Goal: Task Accomplishment & Management: Manage account settings

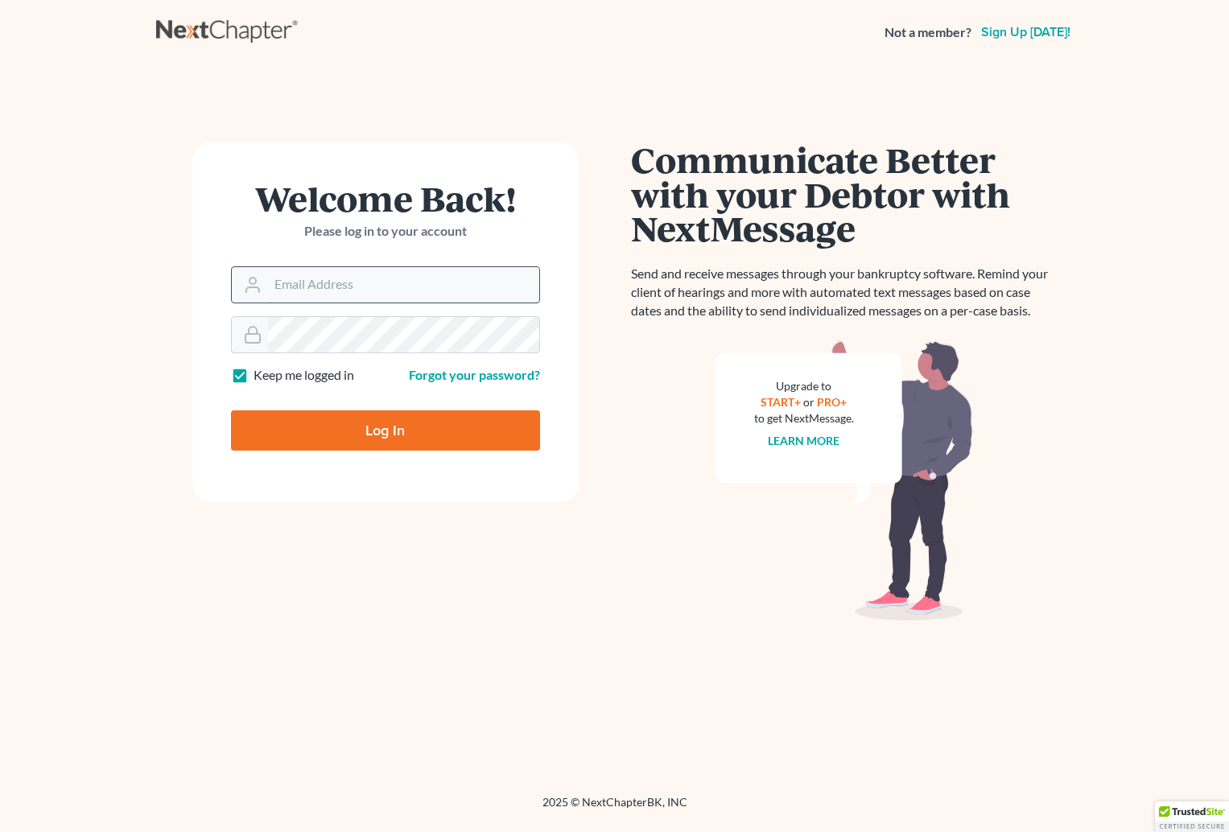
click at [330, 291] on input "Email Address" at bounding box center [403, 284] width 271 height 35
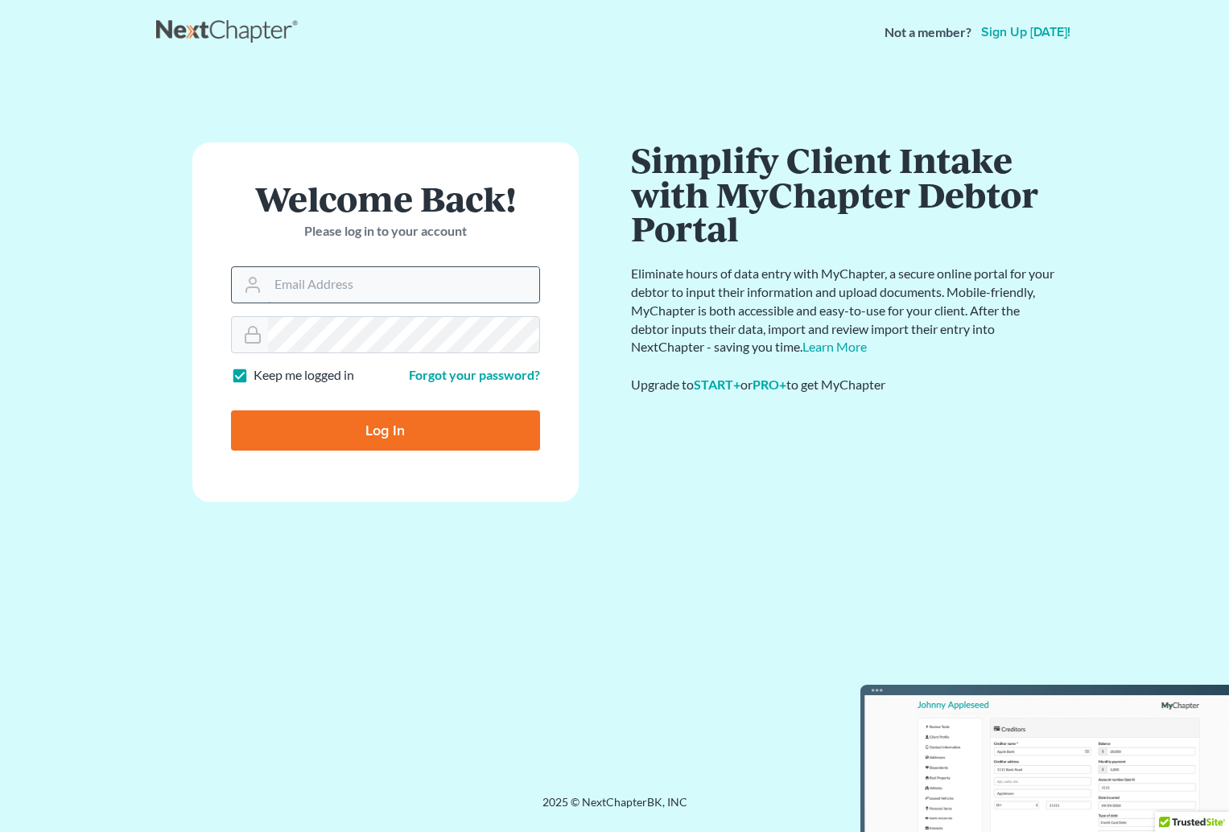
type input "[EMAIL_ADDRESS][DOMAIN_NAME]"
click at [383, 439] on input "Log In" at bounding box center [385, 431] width 309 height 40
type input "Thinking..."
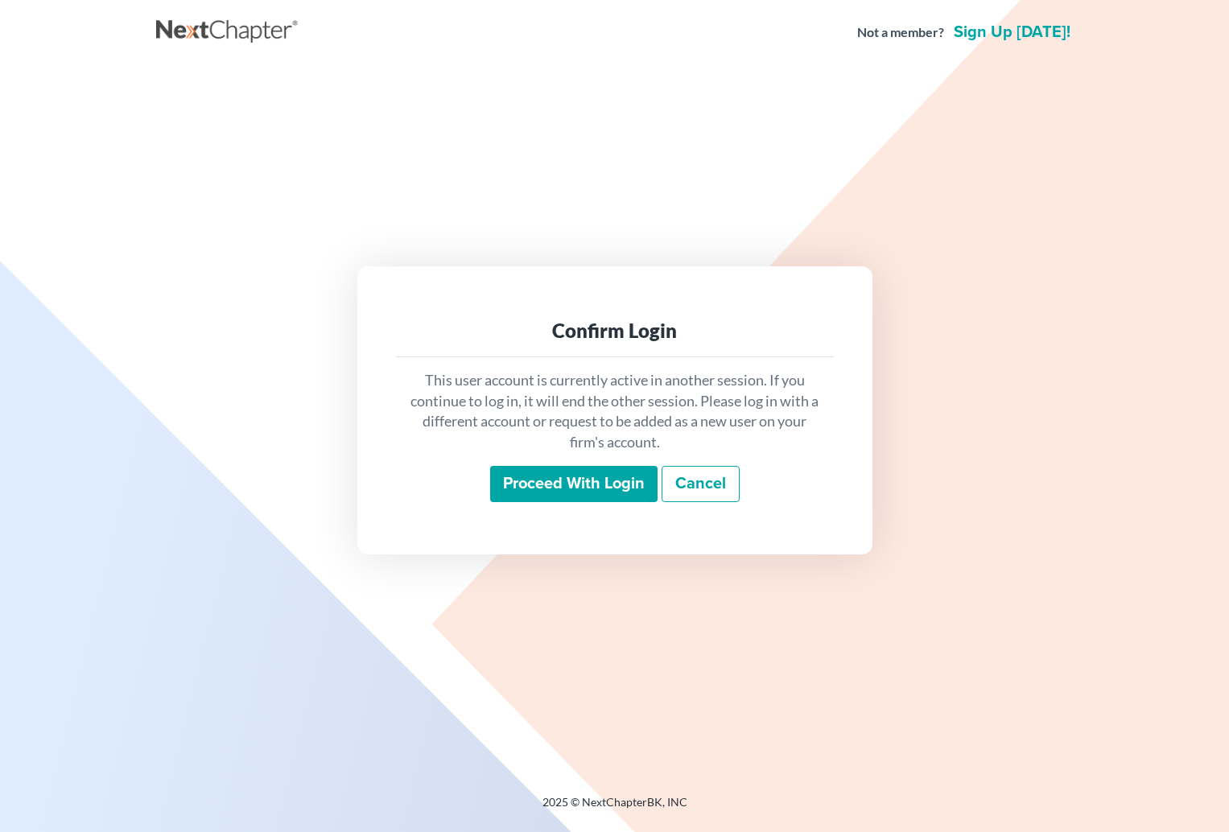
click at [597, 476] on input "Proceed with login" at bounding box center [573, 484] width 167 height 37
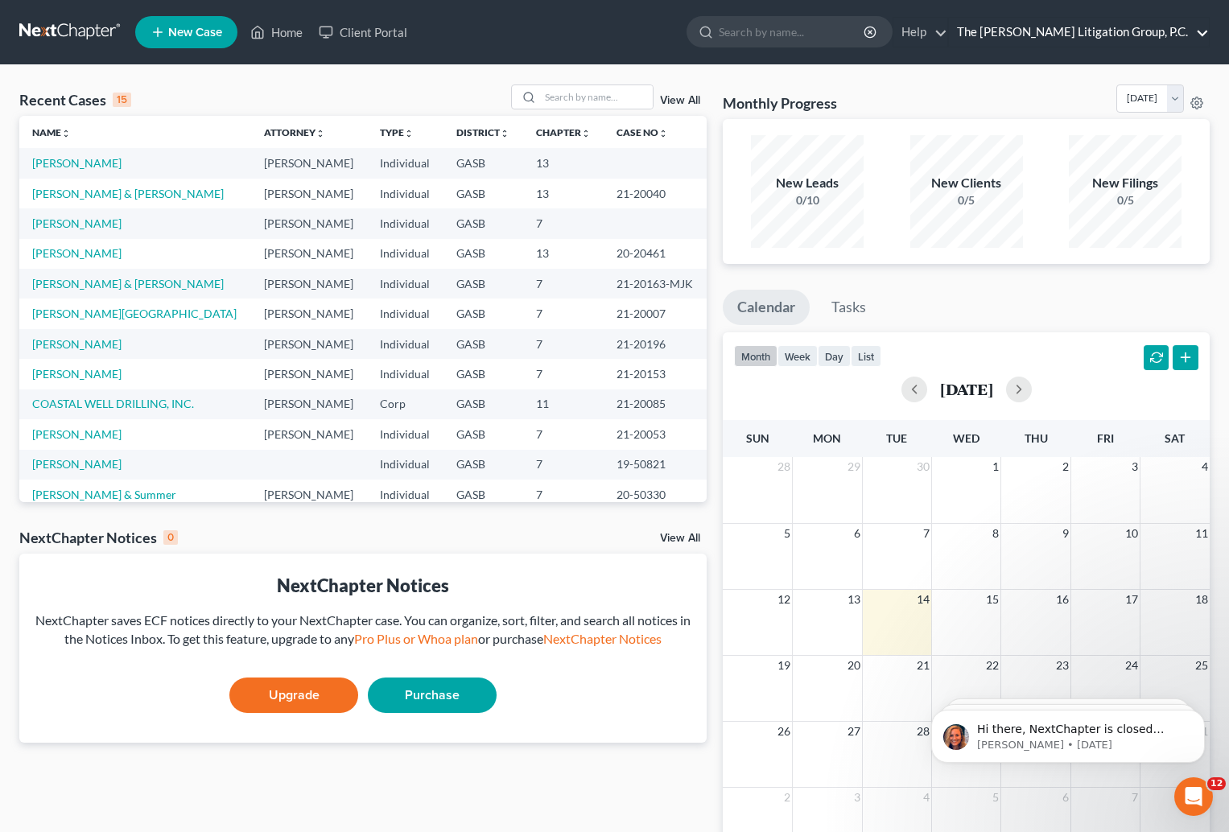
click at [1209, 30] on link "The Williams Litigation Group, P.C." at bounding box center [1079, 32] width 260 height 29
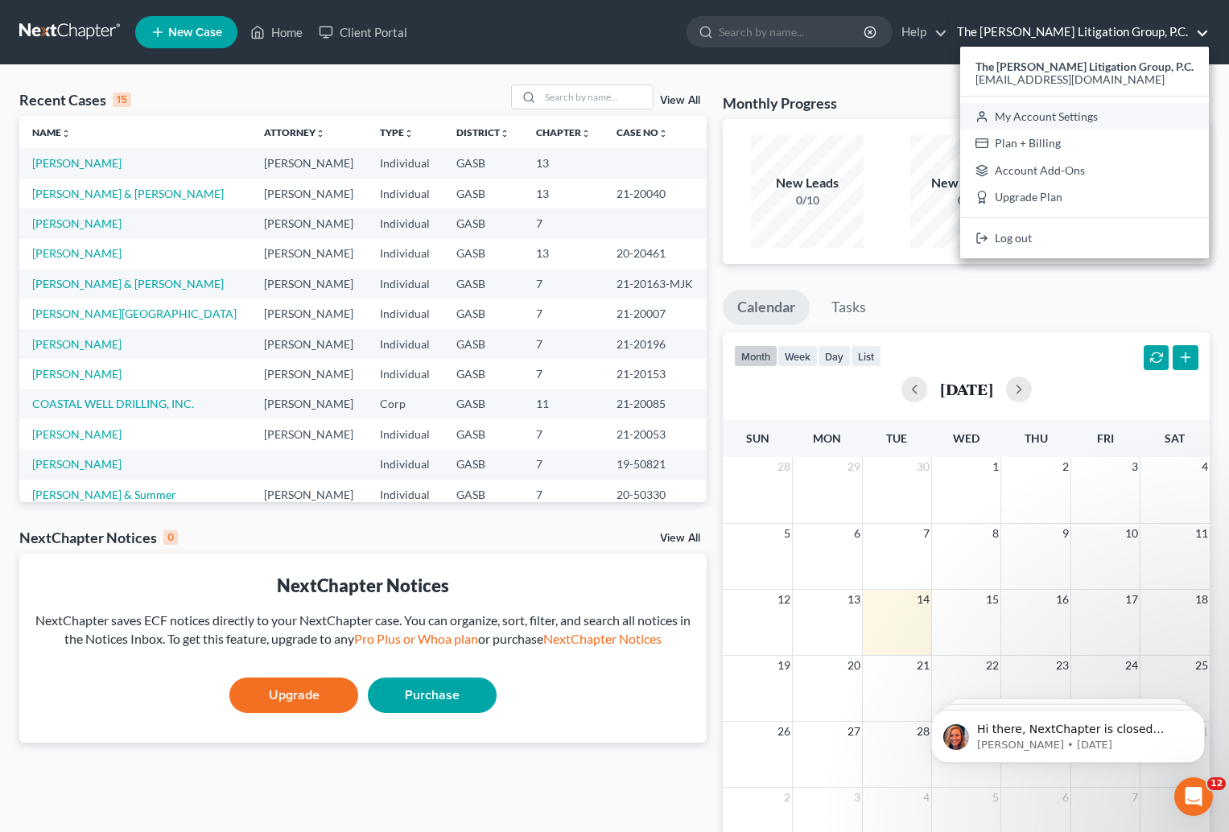
click at [1125, 116] on link "My Account Settings" at bounding box center [1084, 116] width 249 height 27
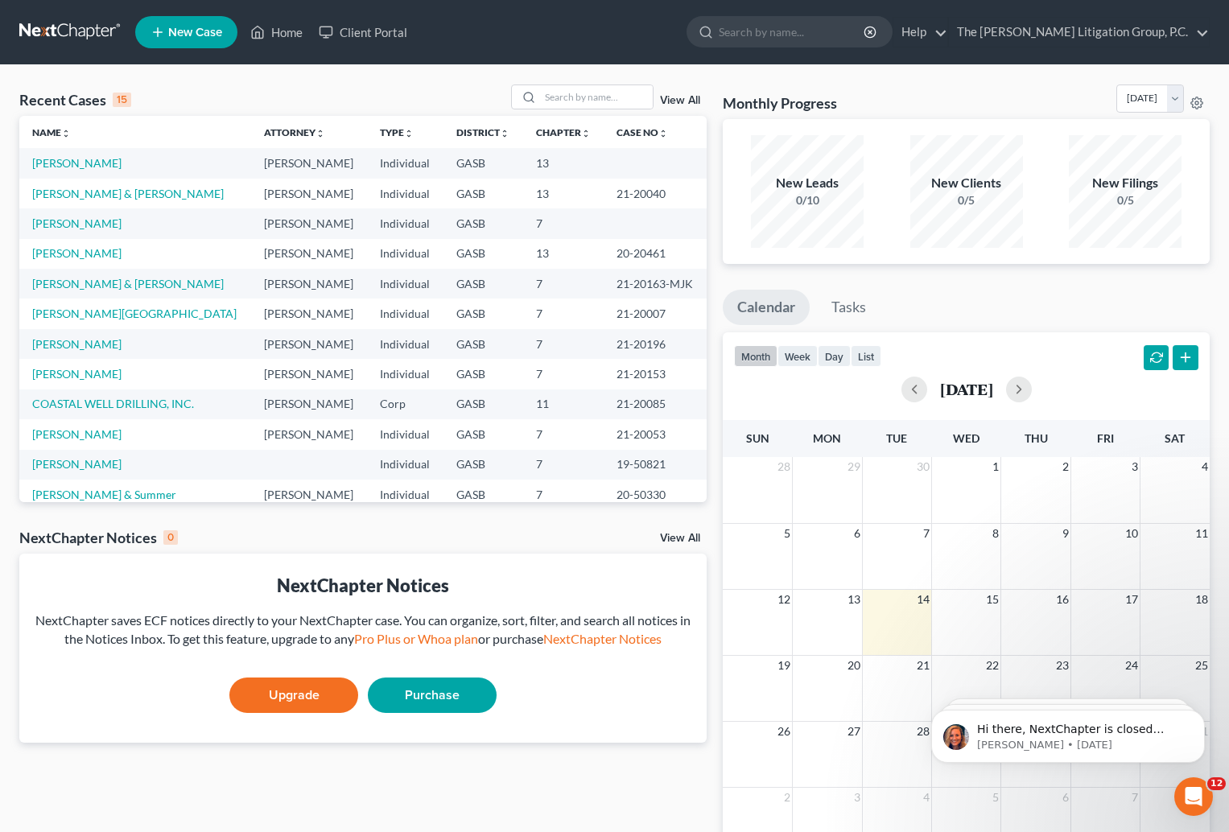
select select "24"
select select "10"
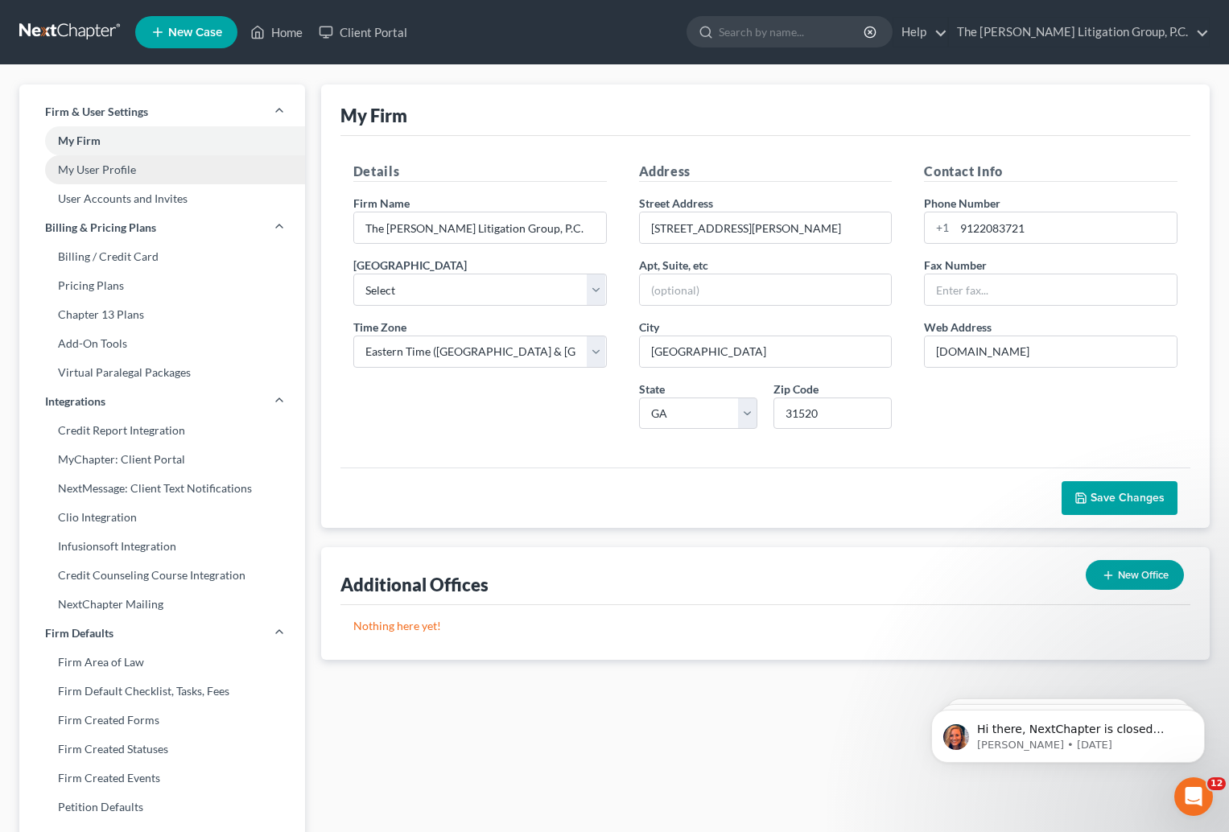
click at [124, 171] on link "My User Profile" at bounding box center [162, 169] width 286 height 29
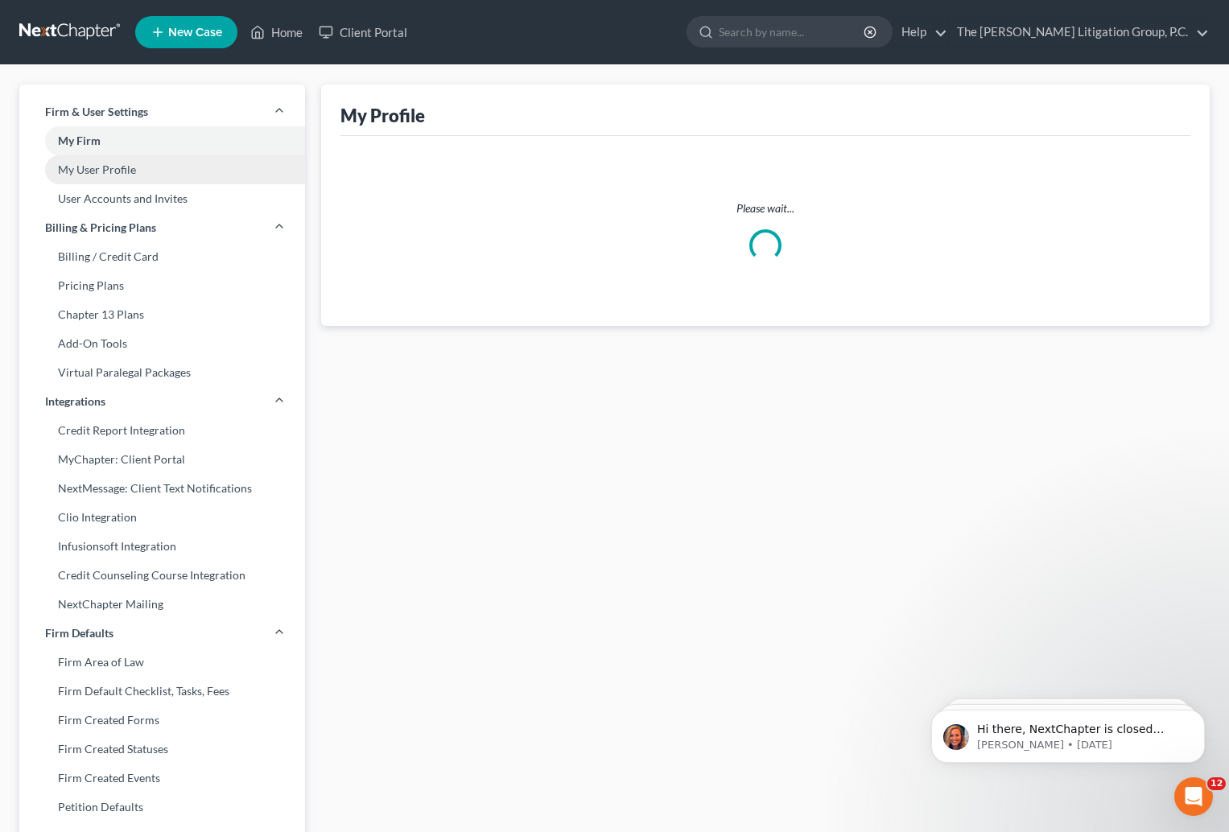
select select "10"
select select "paralegal"
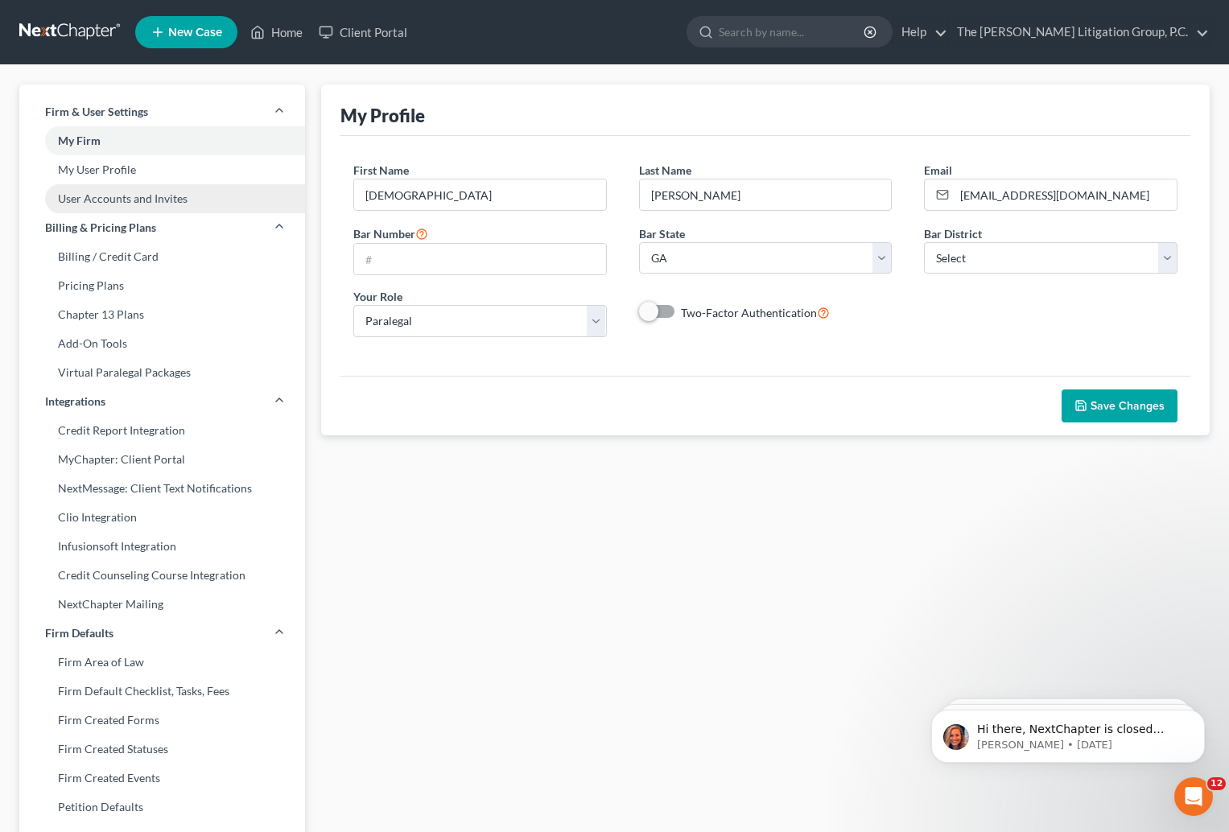
click at [142, 204] on link "User Accounts and Invites" at bounding box center [162, 198] width 286 height 29
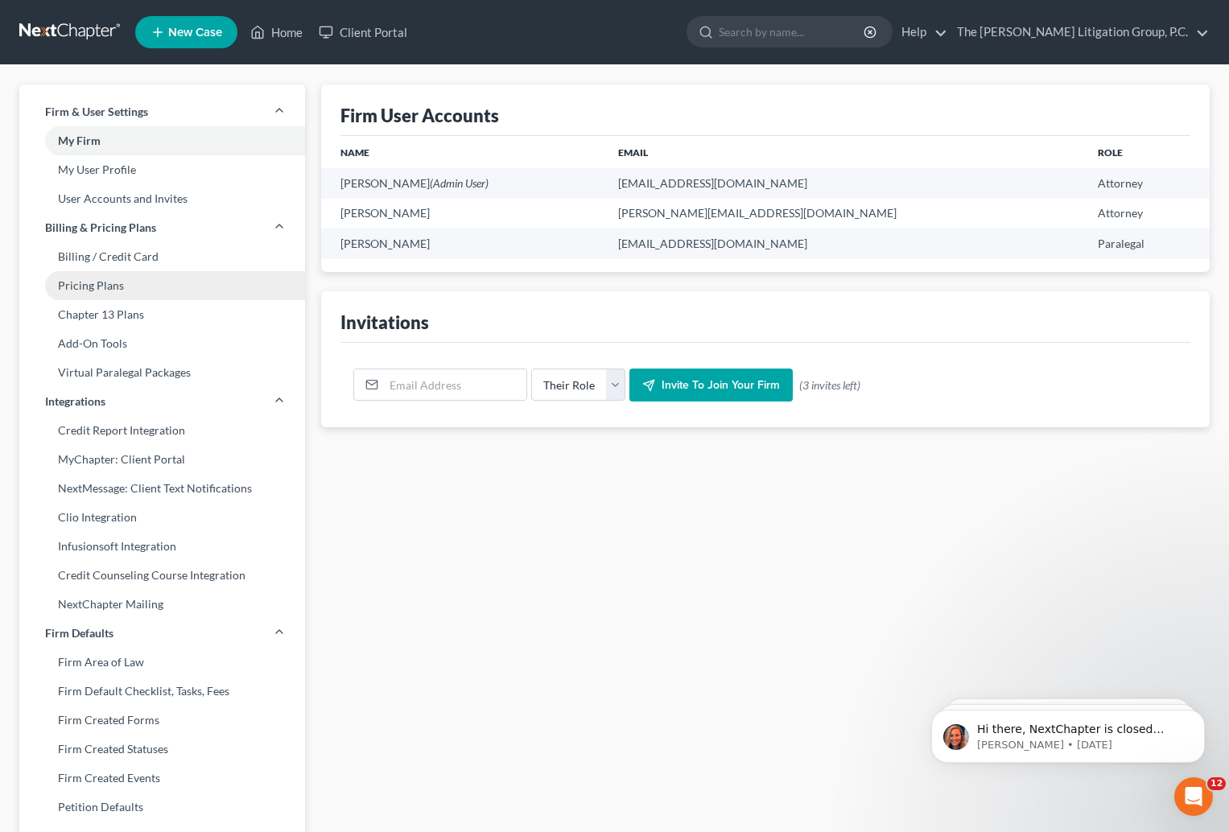
click at [104, 291] on link "Pricing Plans" at bounding box center [162, 285] width 286 height 29
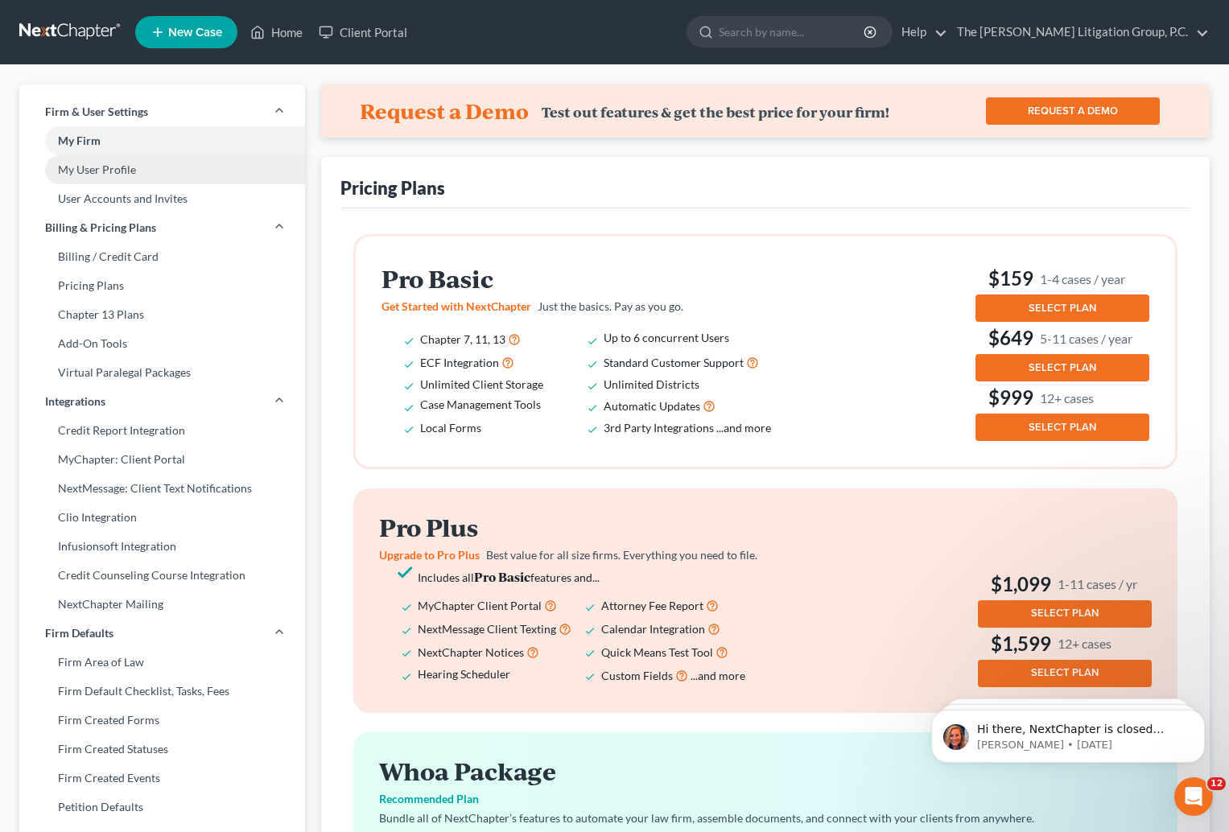
click at [98, 167] on link "My User Profile" at bounding box center [162, 169] width 286 height 29
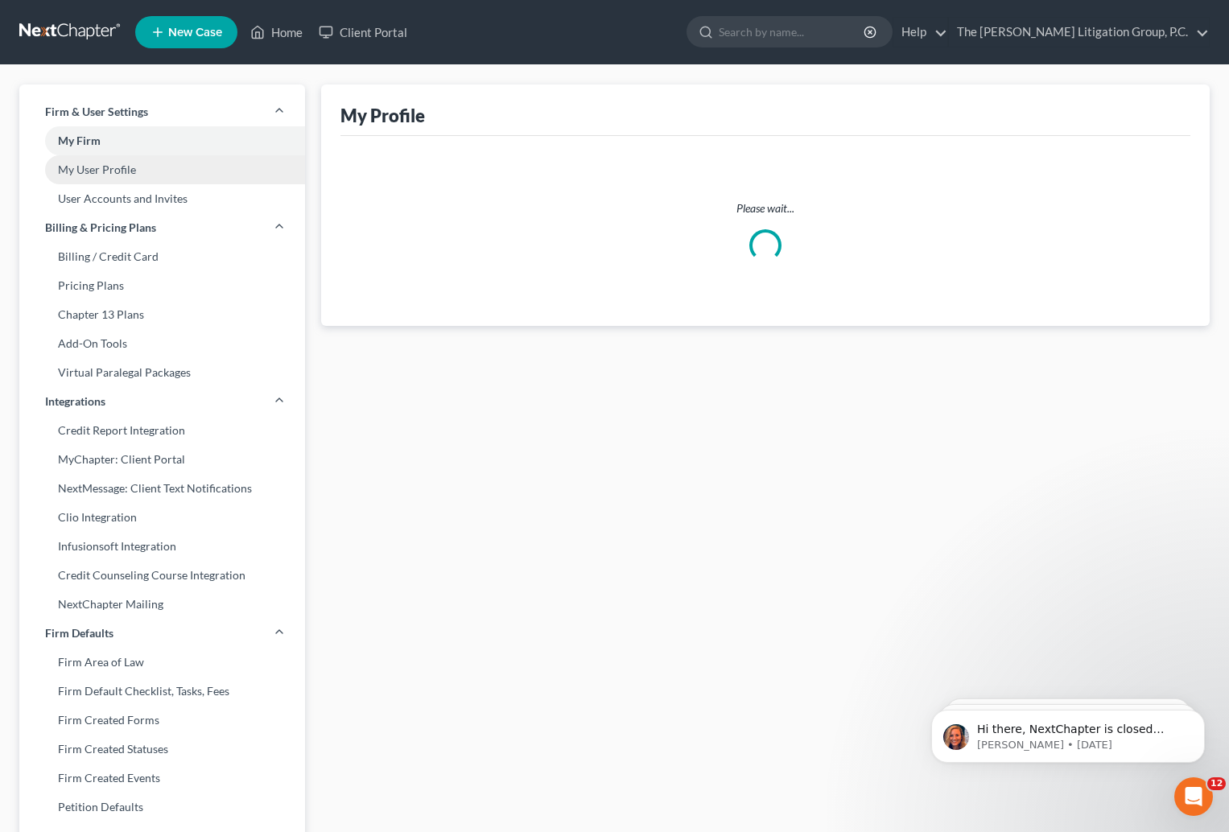
select select "10"
select select "paralegal"
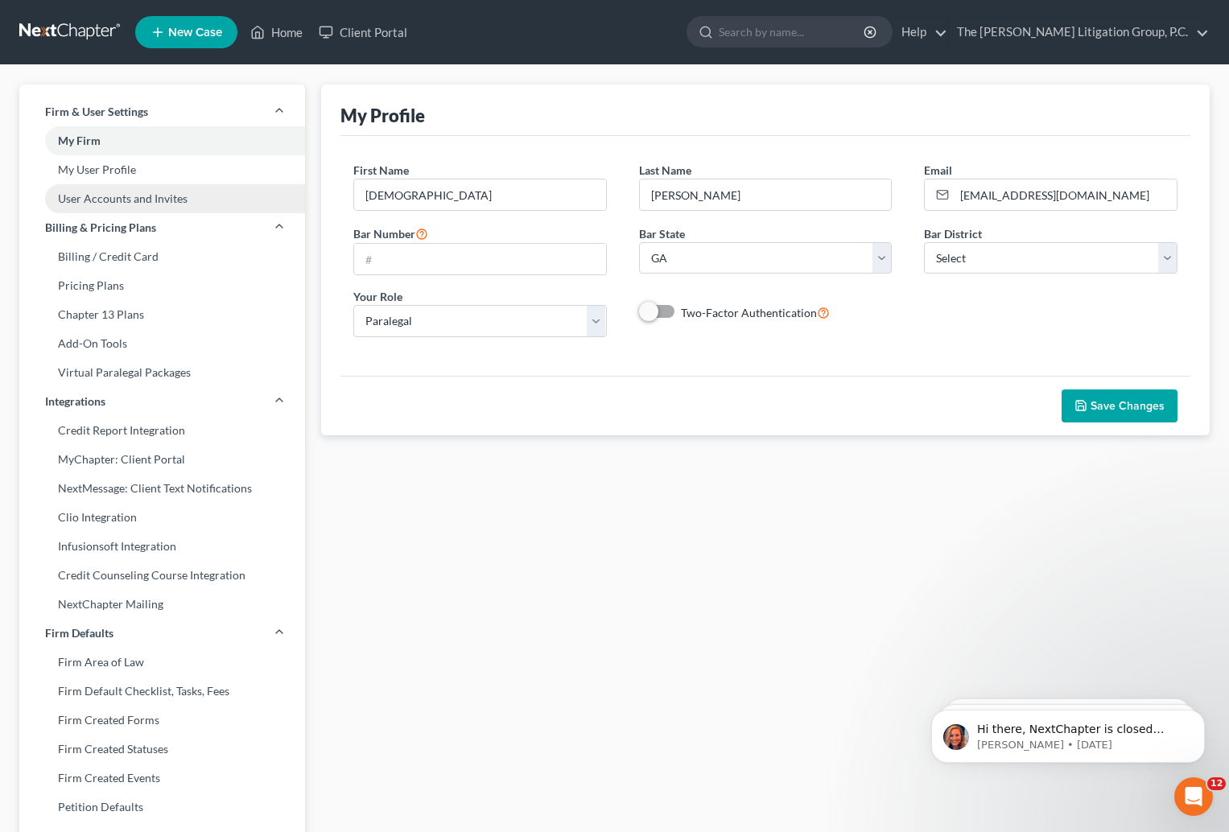
click at [104, 199] on link "User Accounts and Invites" at bounding box center [162, 198] width 286 height 29
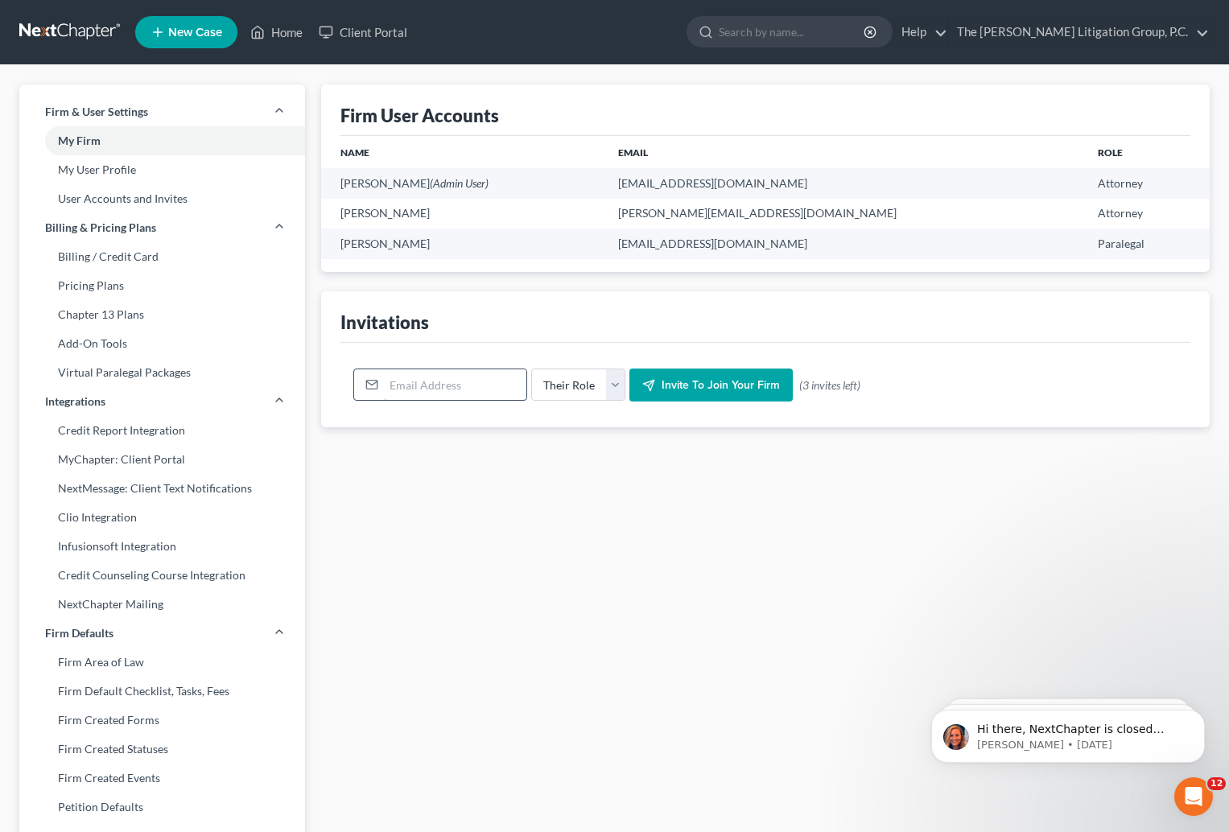
click at [456, 379] on input "email" at bounding box center [455, 385] width 142 height 31
type input "paul@williamslg.com"
click at [613, 380] on select "Their Role Attorney Paralegal Assistant" at bounding box center [578, 385] width 94 height 32
select select "attorney"
click at [531, 369] on select "Their Role Attorney Paralegal Assistant" at bounding box center [578, 385] width 94 height 32
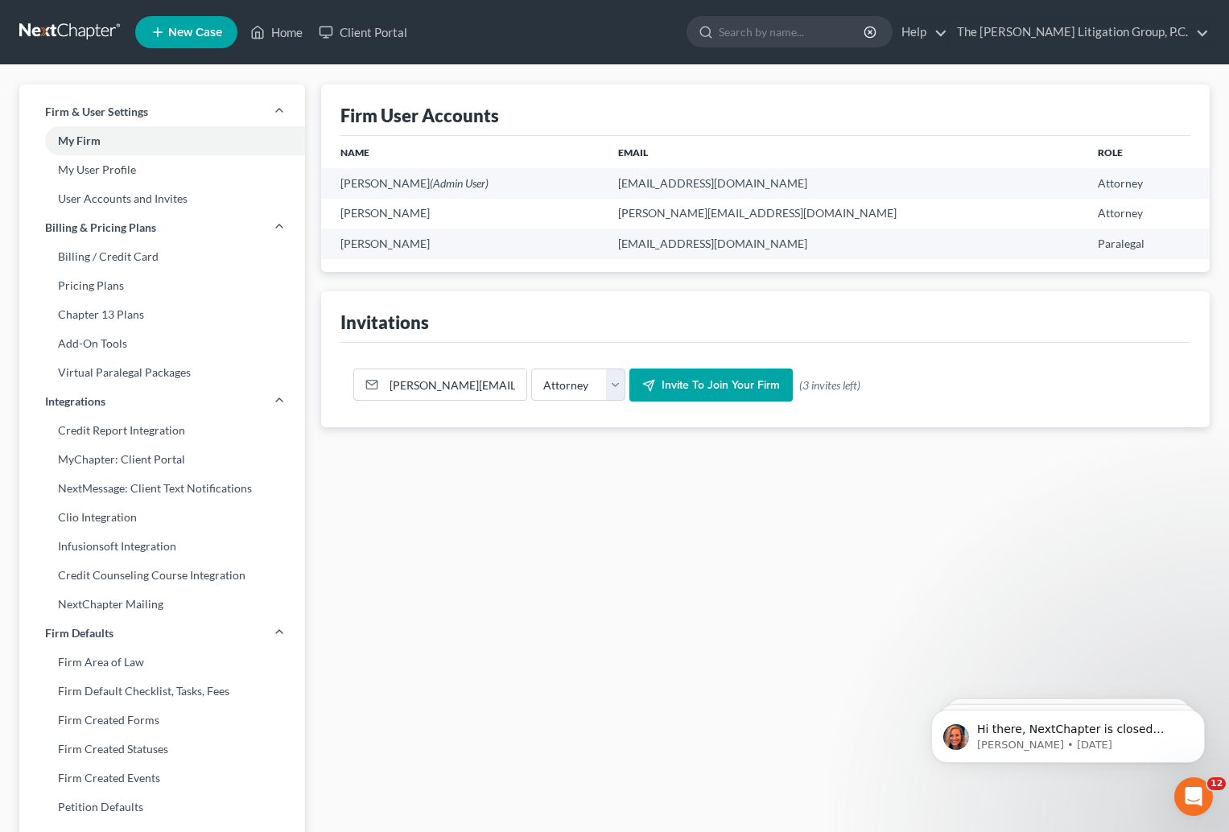
click at [719, 388] on span "Invite to join your firm" at bounding box center [721, 385] width 118 height 14
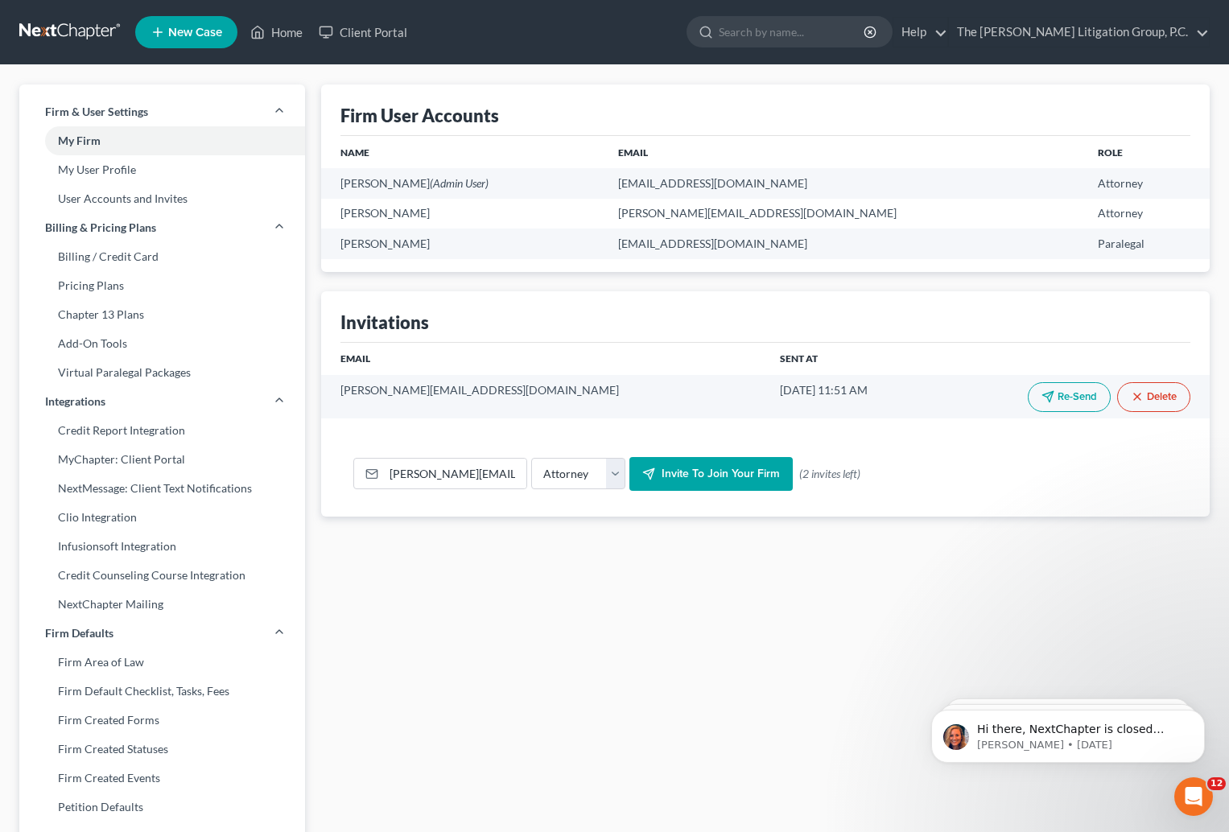
click at [70, 28] on link at bounding box center [70, 32] width 103 height 29
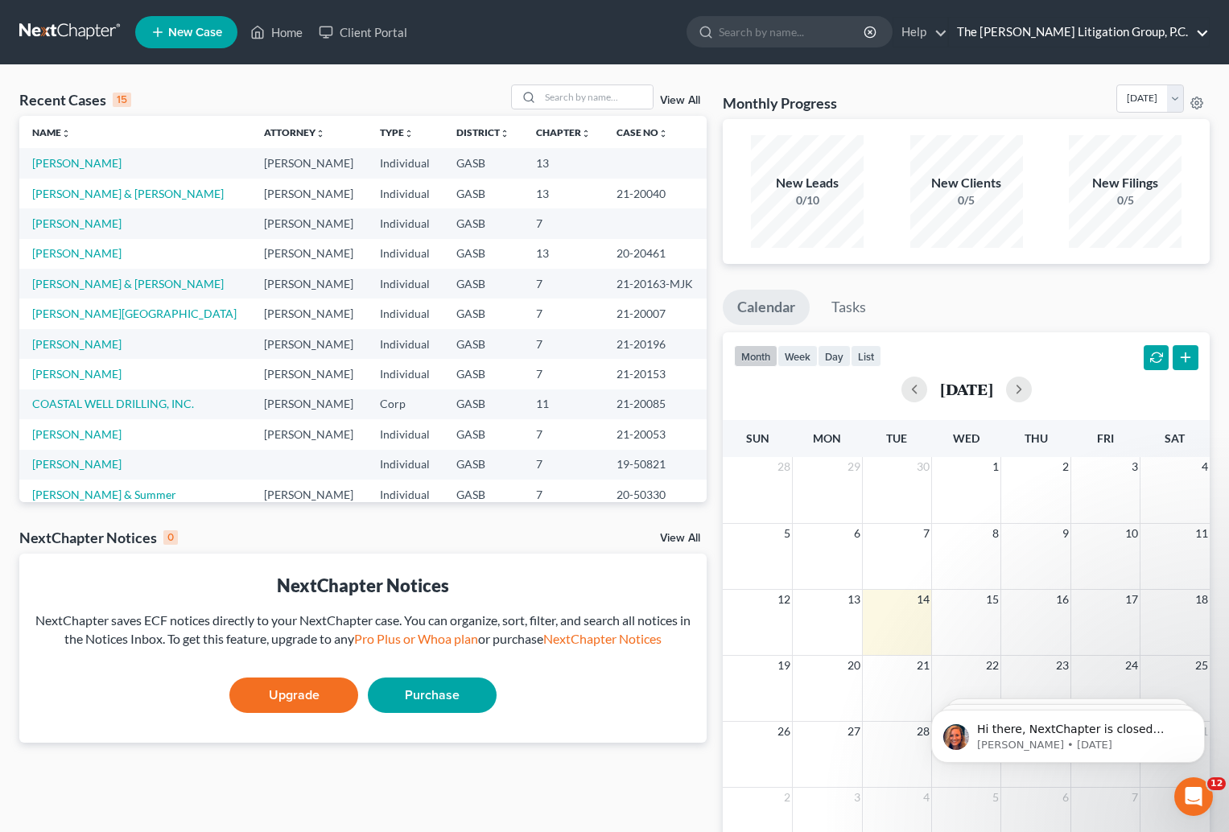
click at [1203, 30] on link "The Williams Litigation Group, P.C." at bounding box center [1079, 32] width 260 height 29
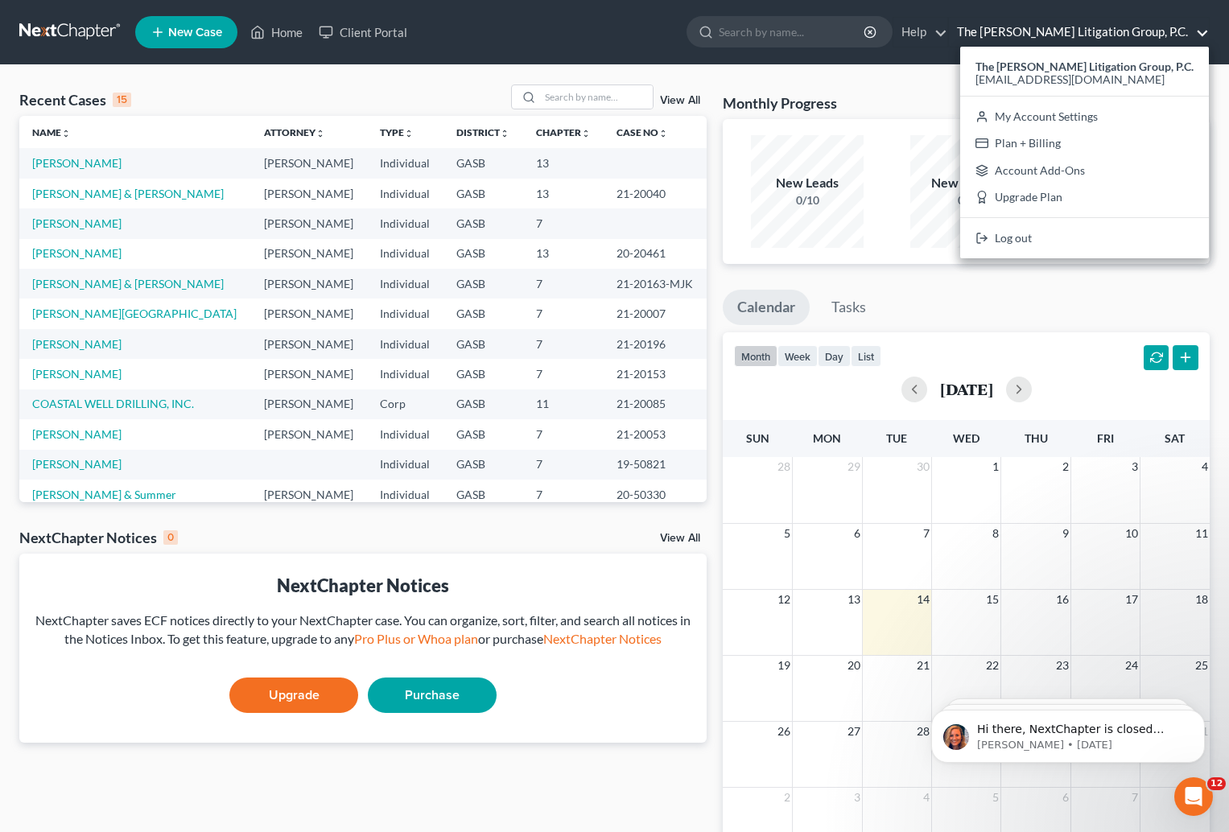
click at [1204, 30] on link "The Williams Litigation Group, P.C." at bounding box center [1079, 32] width 260 height 29
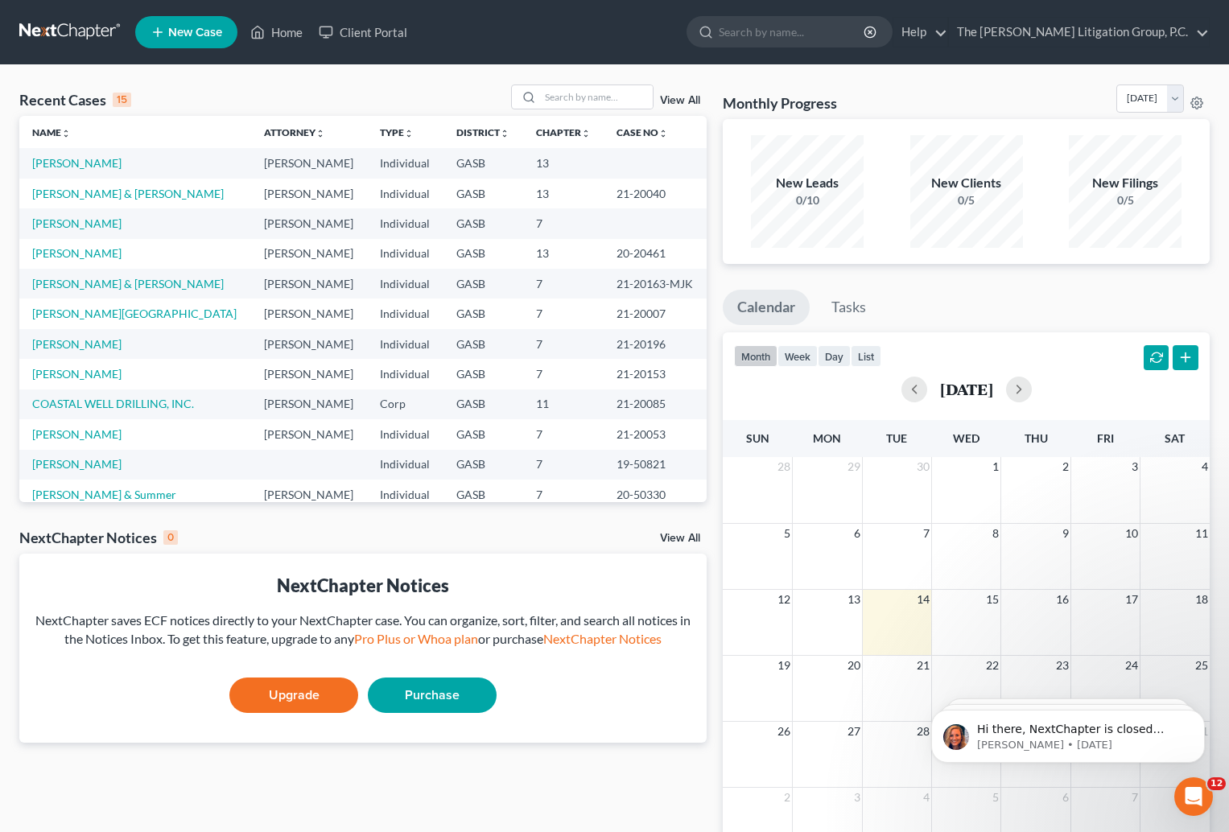
click at [547, 34] on ul "New Case Home Client Portal - No Result - See all results Or Press Enter... Hel…" at bounding box center [672, 32] width 1075 height 42
